Goal: Task Accomplishment & Management: Manage account settings

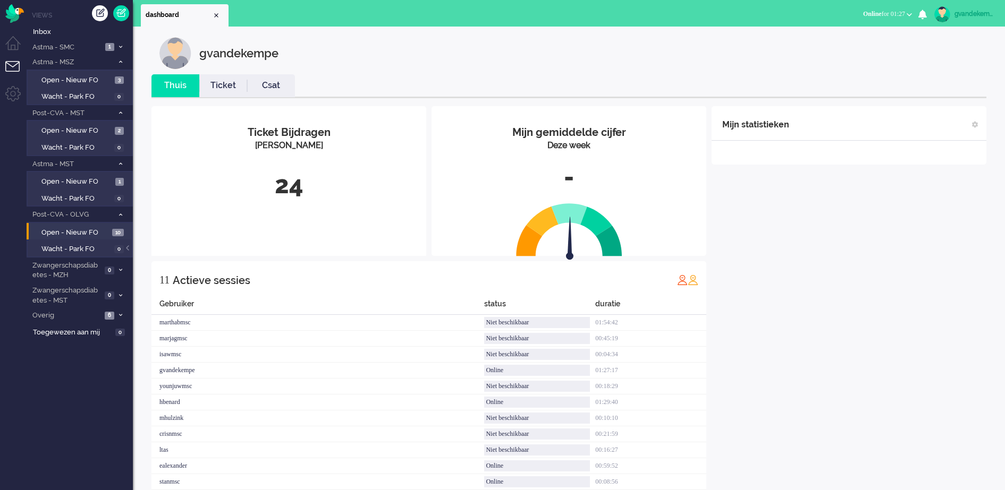
click at [915, 13] on button "Online for 01:27" at bounding box center [888, 13] width 62 height 15
click at [850, 33] on label "Niet beschikbaar" at bounding box center [868, 35] width 84 height 9
click at [812, 253] on div "Mijn statistieken + Statistieken toevoegen Bel tijd (gemiddelde dag) Wrapup tij…" at bounding box center [848, 303] width 275 height 395
click at [908, 11] on button "Niet beschikbaar for 00:42" at bounding box center [873, 13] width 89 height 15
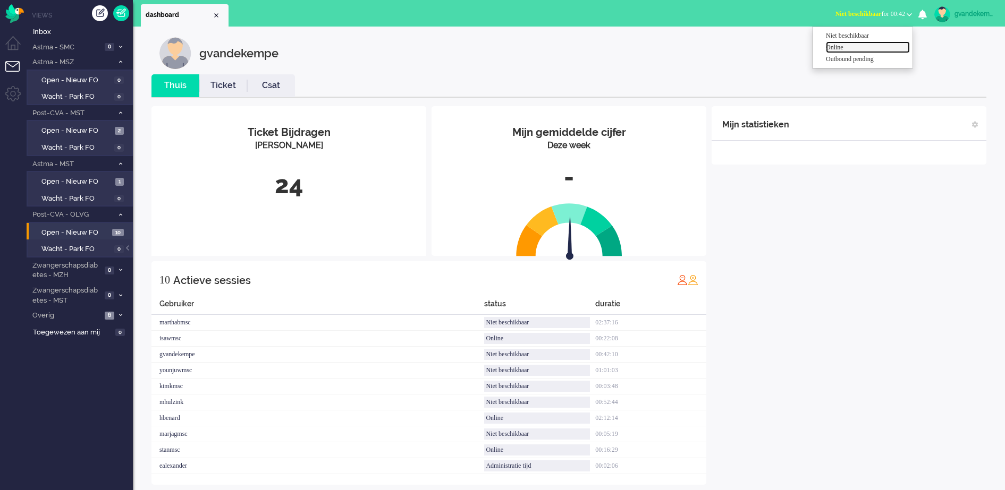
click at [842, 47] on label "Online" at bounding box center [868, 47] width 84 height 9
click at [877, 287] on div "Mijn statistieken + Statistieken toevoegen Bel tijd (gemiddelde dag) Wrapup tij…" at bounding box center [848, 295] width 275 height 379
click at [120, 62] on icon at bounding box center [120, 62] width 3 height 4
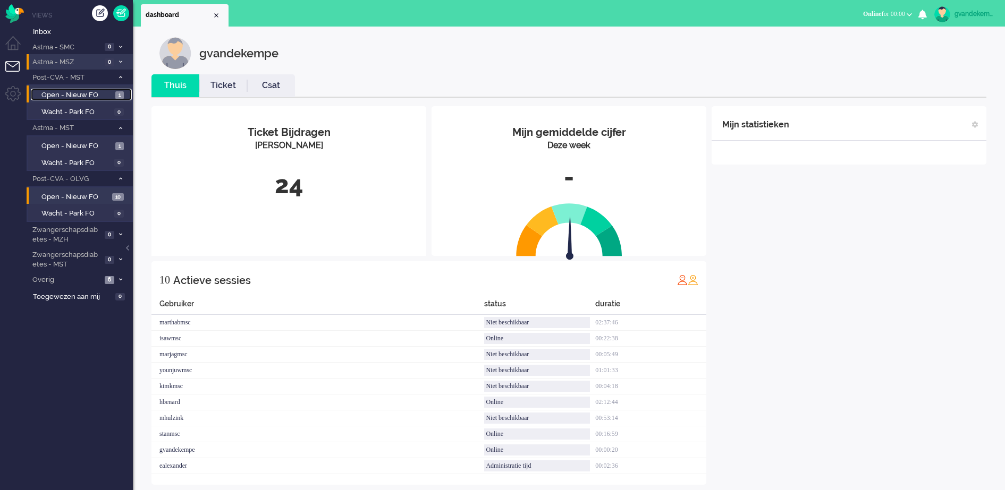
click at [115, 96] on span "1" at bounding box center [119, 95] width 9 height 8
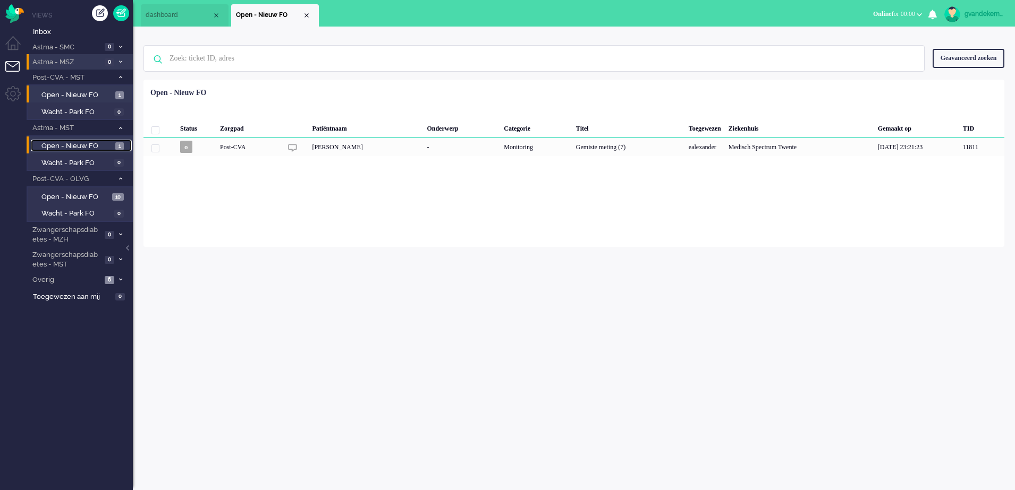
click at [107, 144] on span "Open - Nieuw FO" at bounding box center [76, 146] width 71 height 10
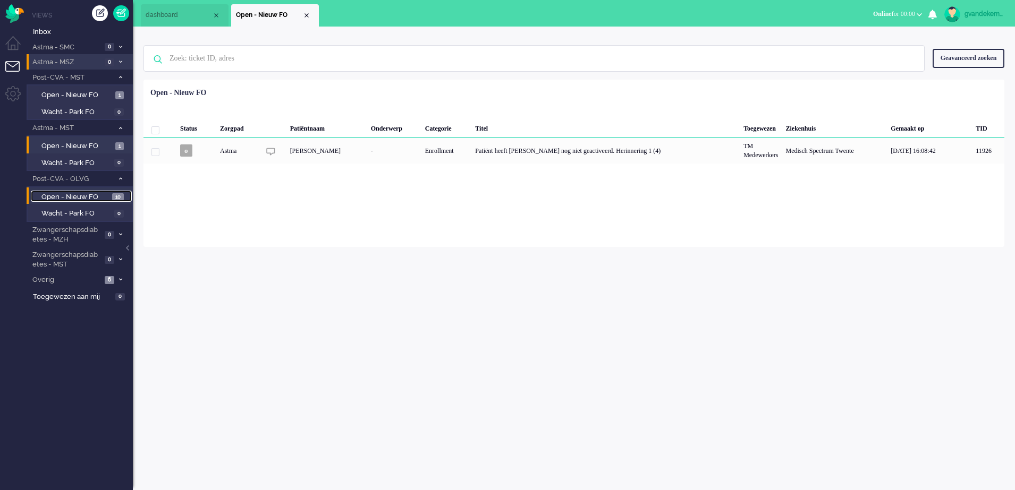
click at [102, 198] on span "Open - Nieuw FO" at bounding box center [75, 197] width 68 height 10
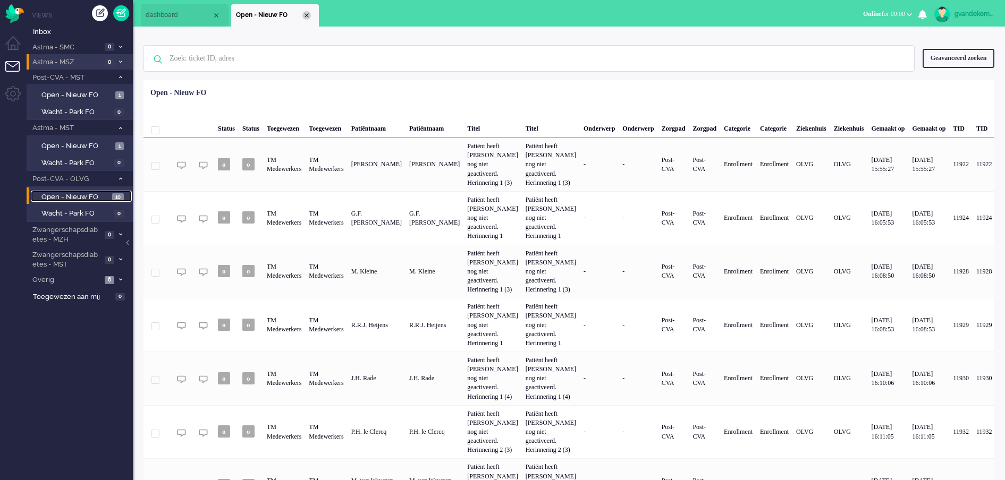
click at [307, 15] on div "Close tab" at bounding box center [306, 15] width 9 height 9
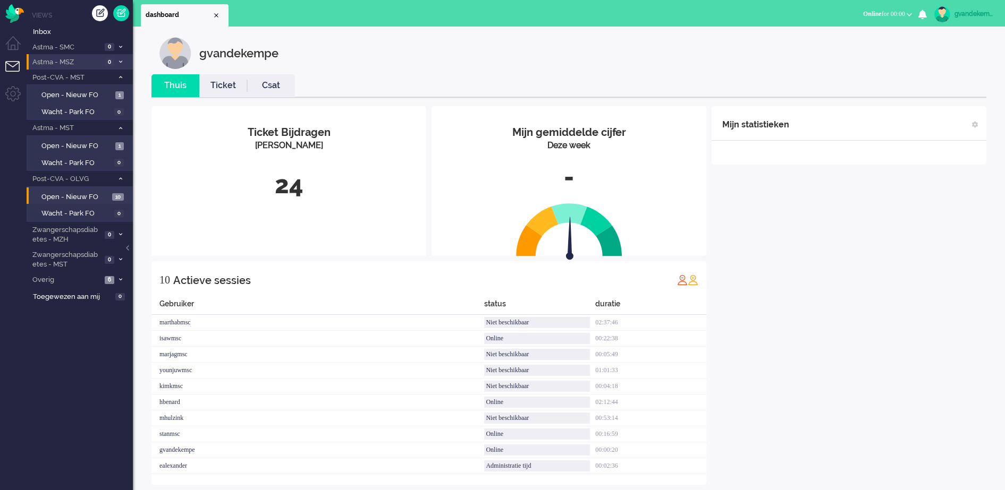
click at [667, 344] on div "00:22:38" at bounding box center [650, 339] width 111 height 16
click at [852, 235] on div "Mijn statistieken + Statistieken toevoegen Bel tijd (gemiddelde dag) Wrapup tij…" at bounding box center [848, 295] width 275 height 379
click at [855, 276] on div "Mijn statistieken + Statistieken toevoegen Bel tijd (gemiddelde dag) Wrapup tij…" at bounding box center [848, 295] width 275 height 379
click at [119, 78] on icon at bounding box center [120, 77] width 3 height 4
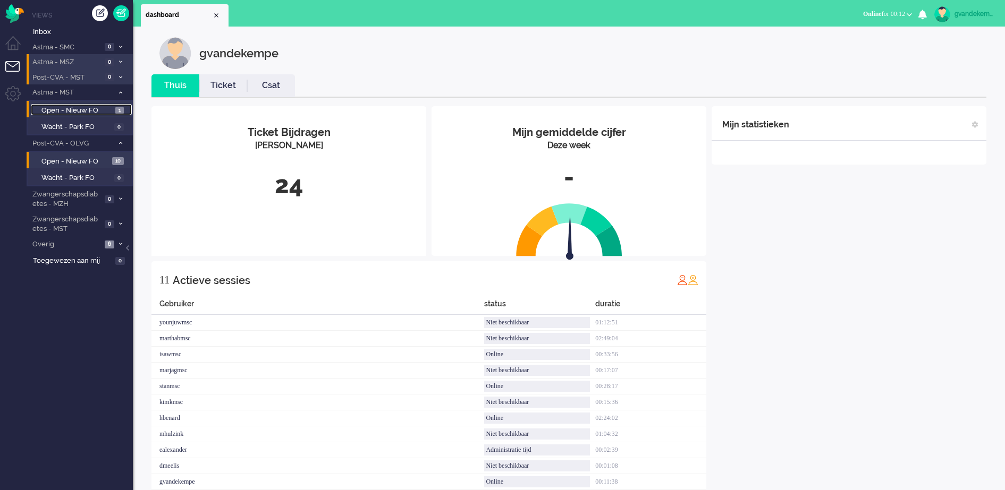
click at [99, 111] on span "Open - Nieuw FO" at bounding box center [76, 111] width 71 height 10
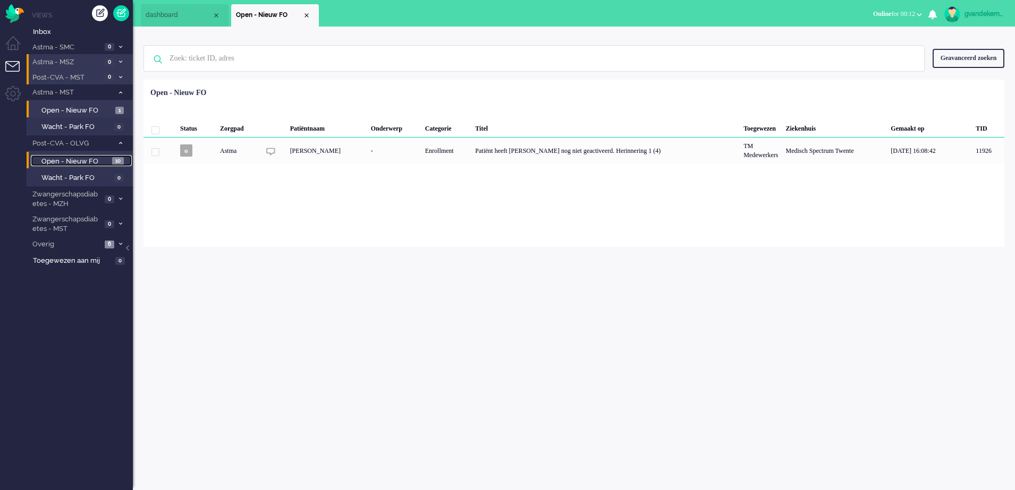
click at [117, 160] on span "10" at bounding box center [118, 161] width 12 height 8
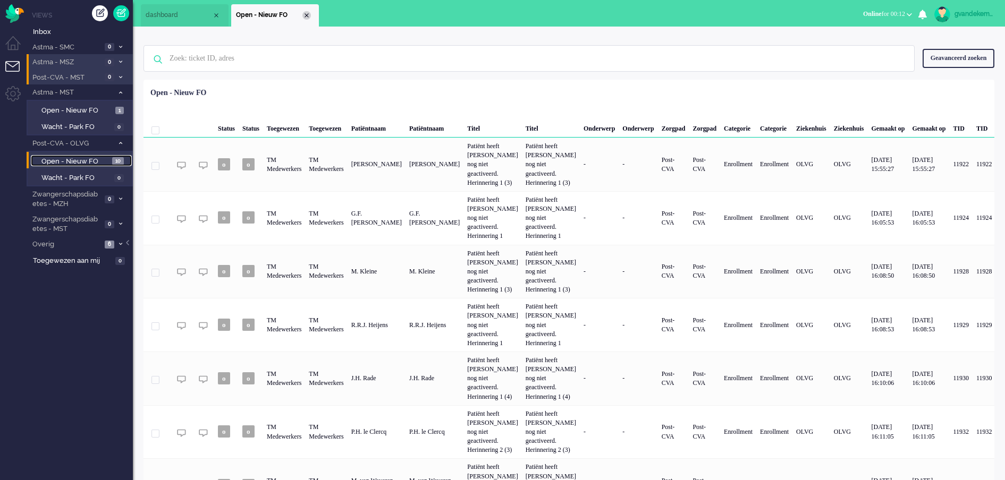
click at [308, 16] on div "Close tab" at bounding box center [306, 15] width 9 height 9
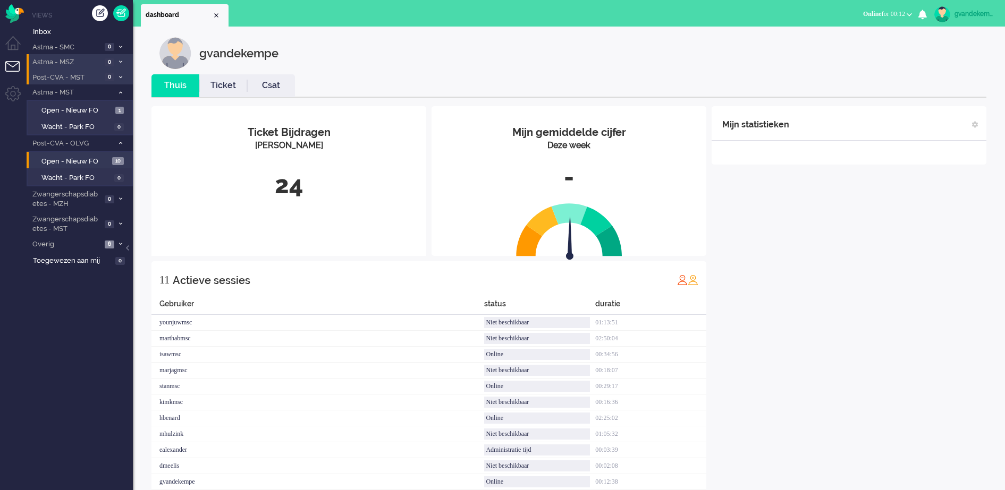
click at [865, 279] on div "Mijn statistieken + Statistieken toevoegen Bel tijd (gemiddelde dag) Wrapup tij…" at bounding box center [848, 303] width 275 height 395
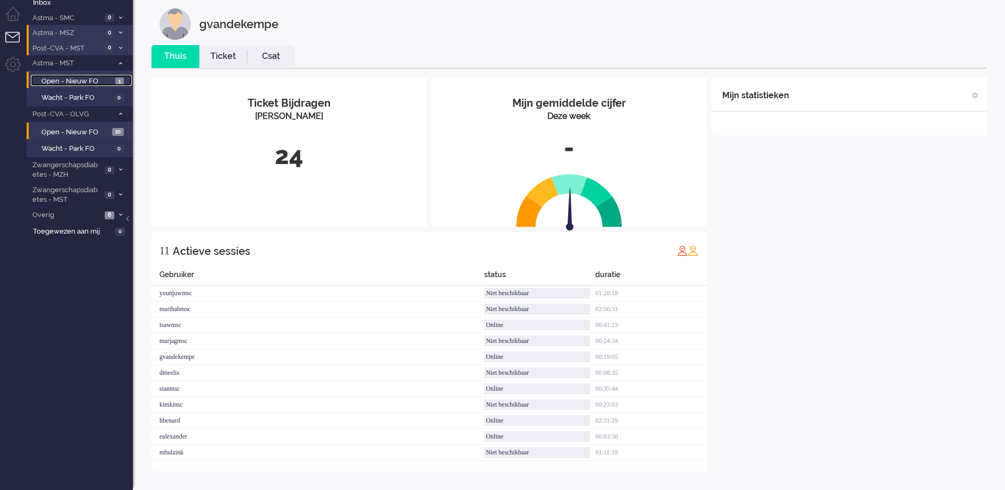
click at [52, 81] on span "Open - Nieuw FO" at bounding box center [76, 82] width 71 height 10
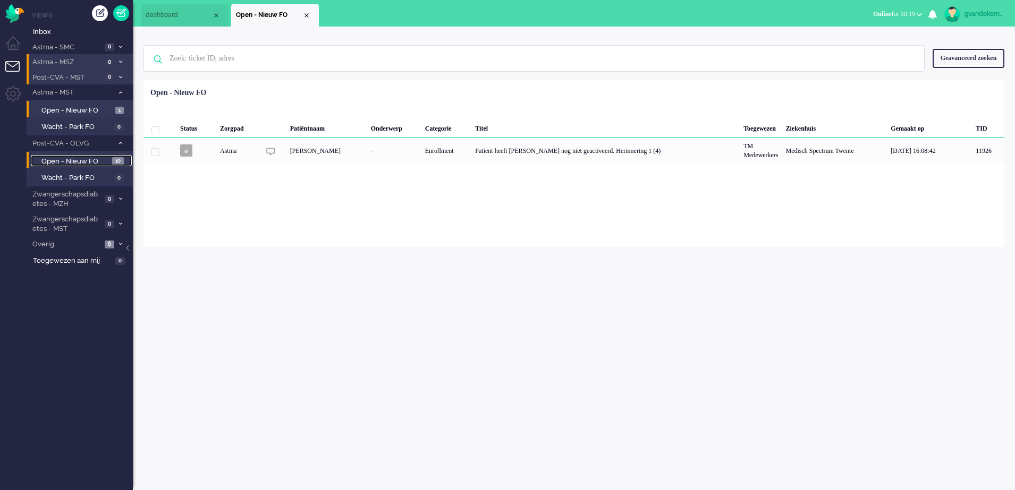
click at [96, 158] on span "Open - Nieuw FO" at bounding box center [75, 162] width 68 height 10
